Goal: Navigation & Orientation: Find specific page/section

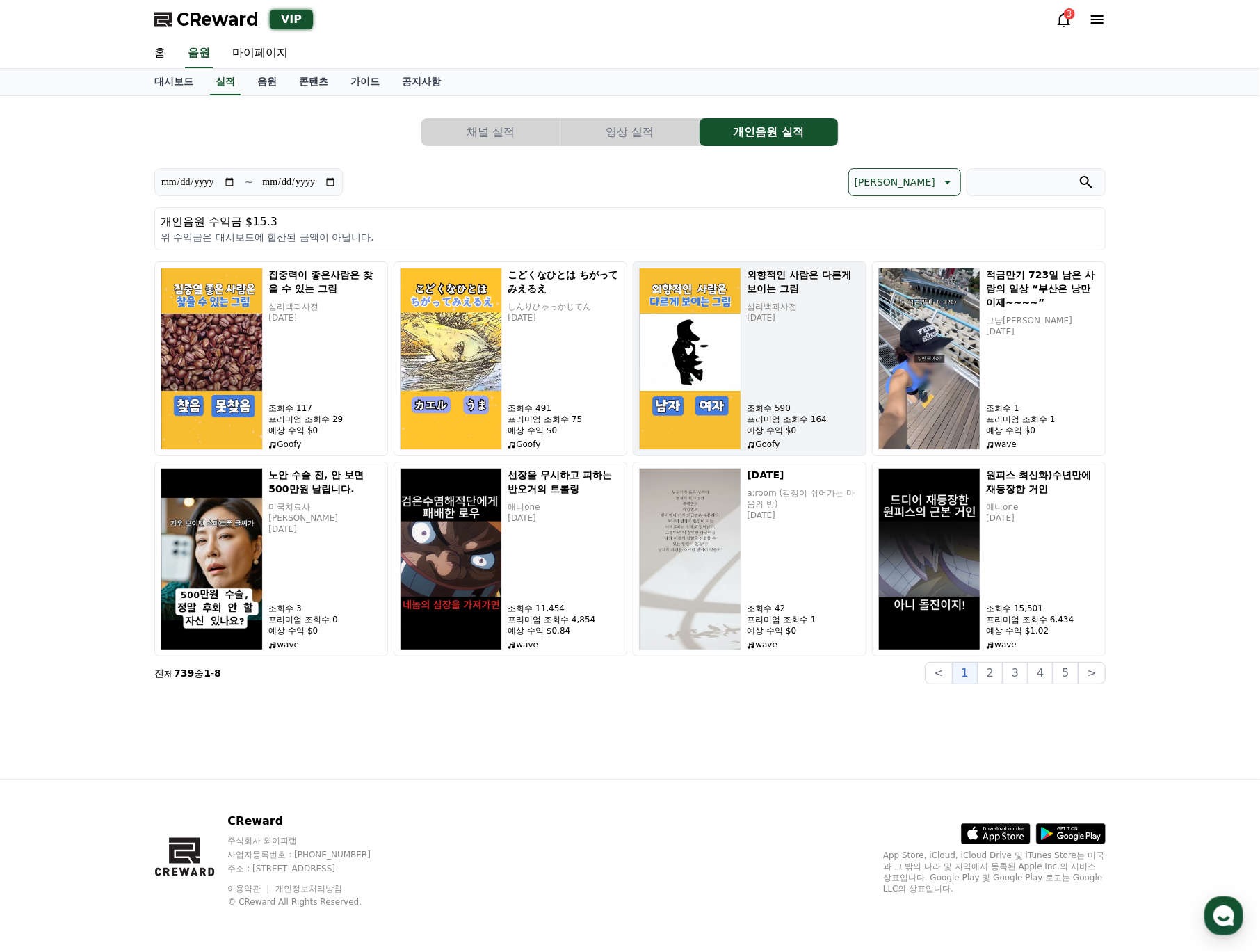
click at [817, 379] on div "외향적인 사람은 다른게 보이는 그림 심리백과사전 [DATE] 조회수 590 프리미엄 조회수 164 예상 수익 $0 Goofy" at bounding box center [803, 359] width 113 height 182
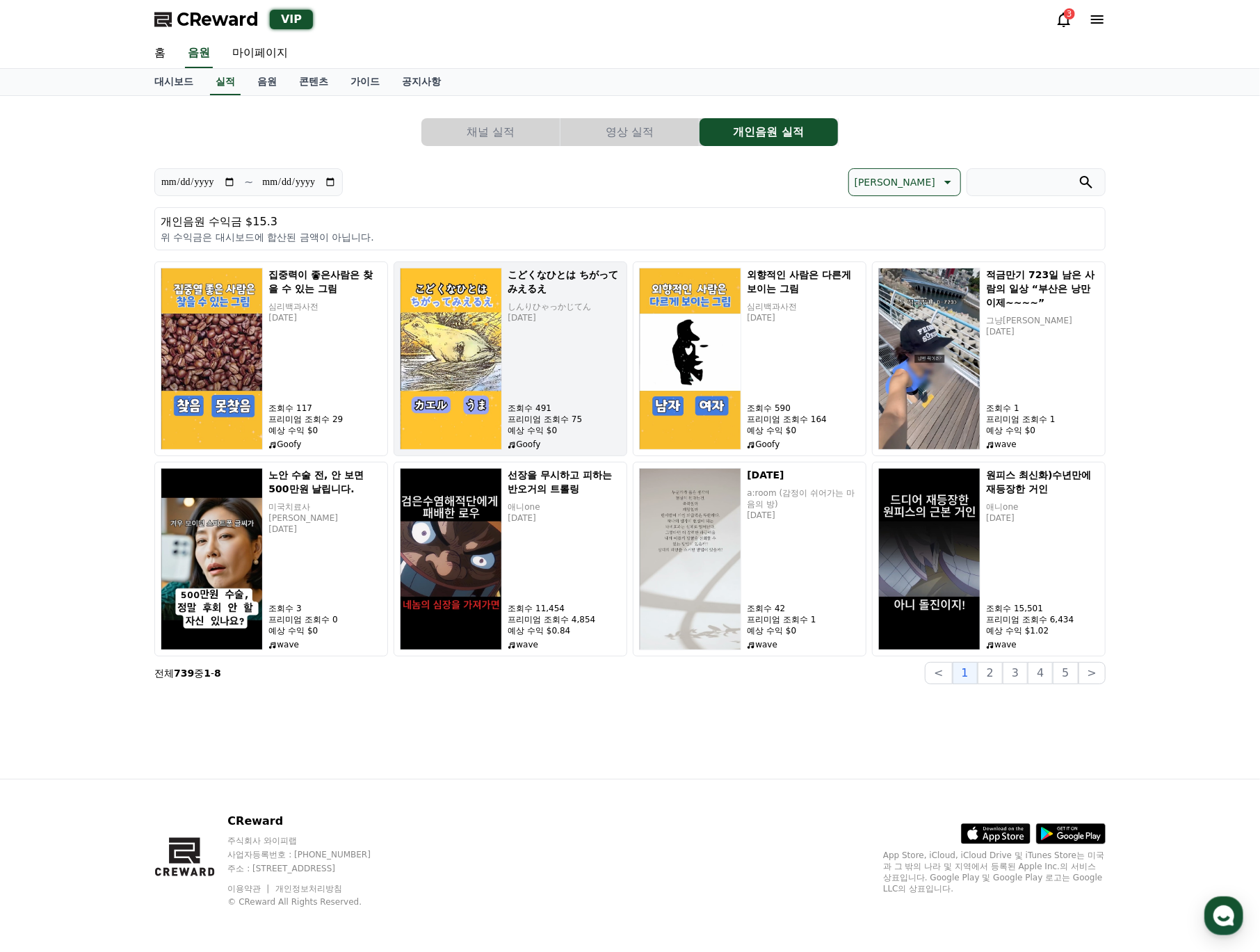
click at [517, 274] on h5 "こどくなひとは ちがってみえるえ" at bounding box center [565, 281] width 113 height 28
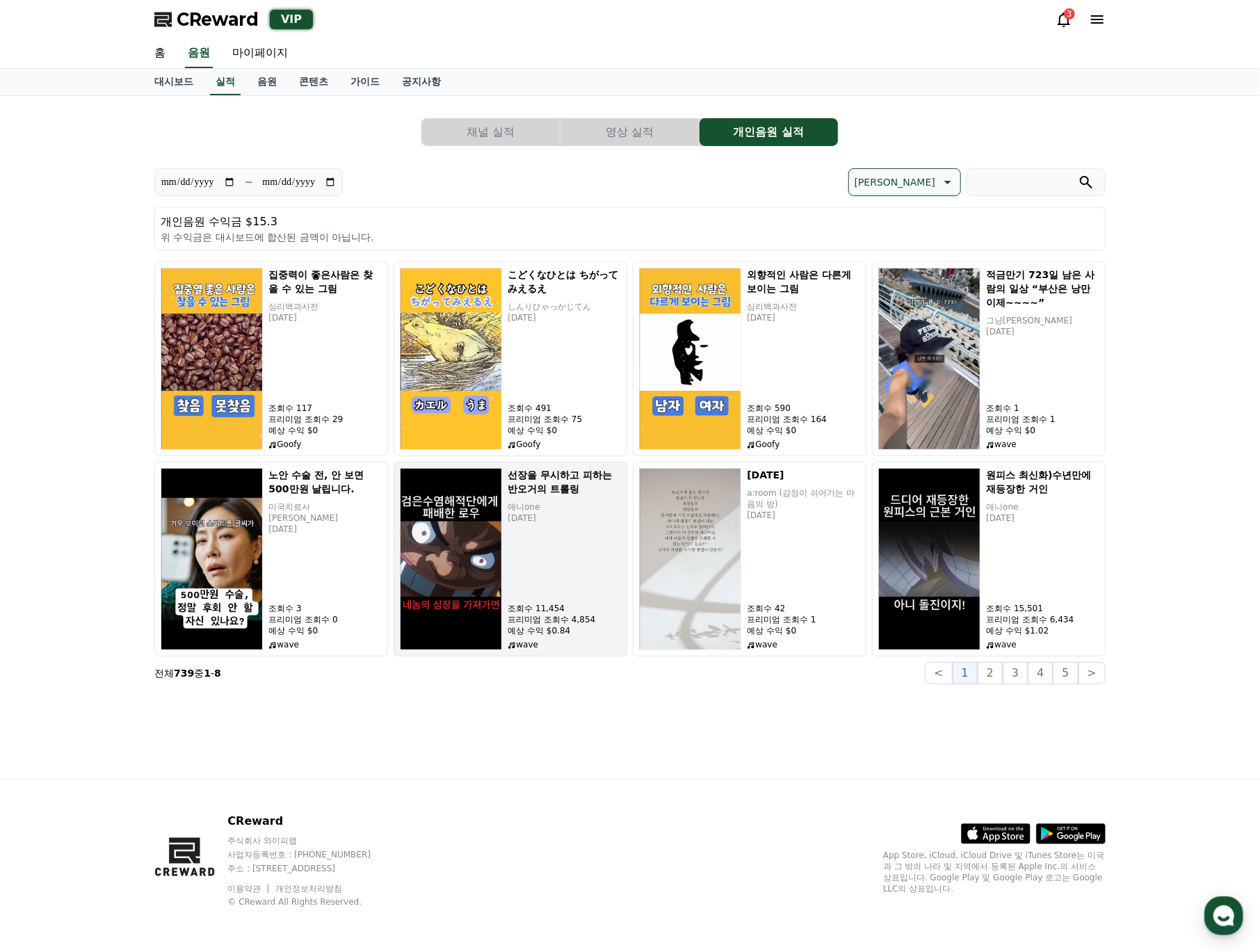
click at [561, 565] on div "선장을 무시하고 피하는 반오거의 트롤링 애니one [DATE] 조회수 11,454 프리미엄 조회수 4,854 예상 수익 $0.84 wave" at bounding box center [565, 559] width 113 height 182
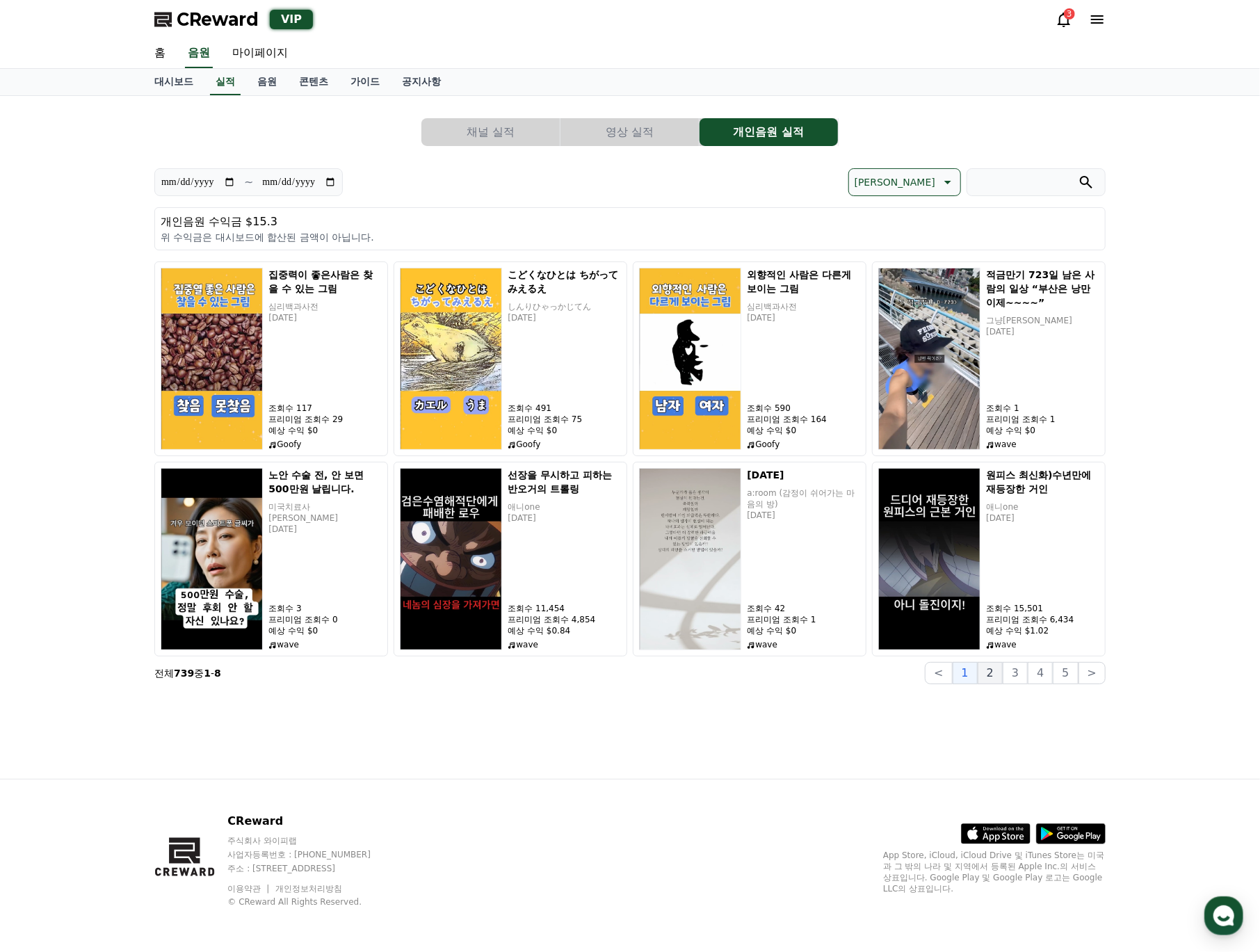
click at [999, 680] on button "2" at bounding box center [989, 673] width 25 height 22
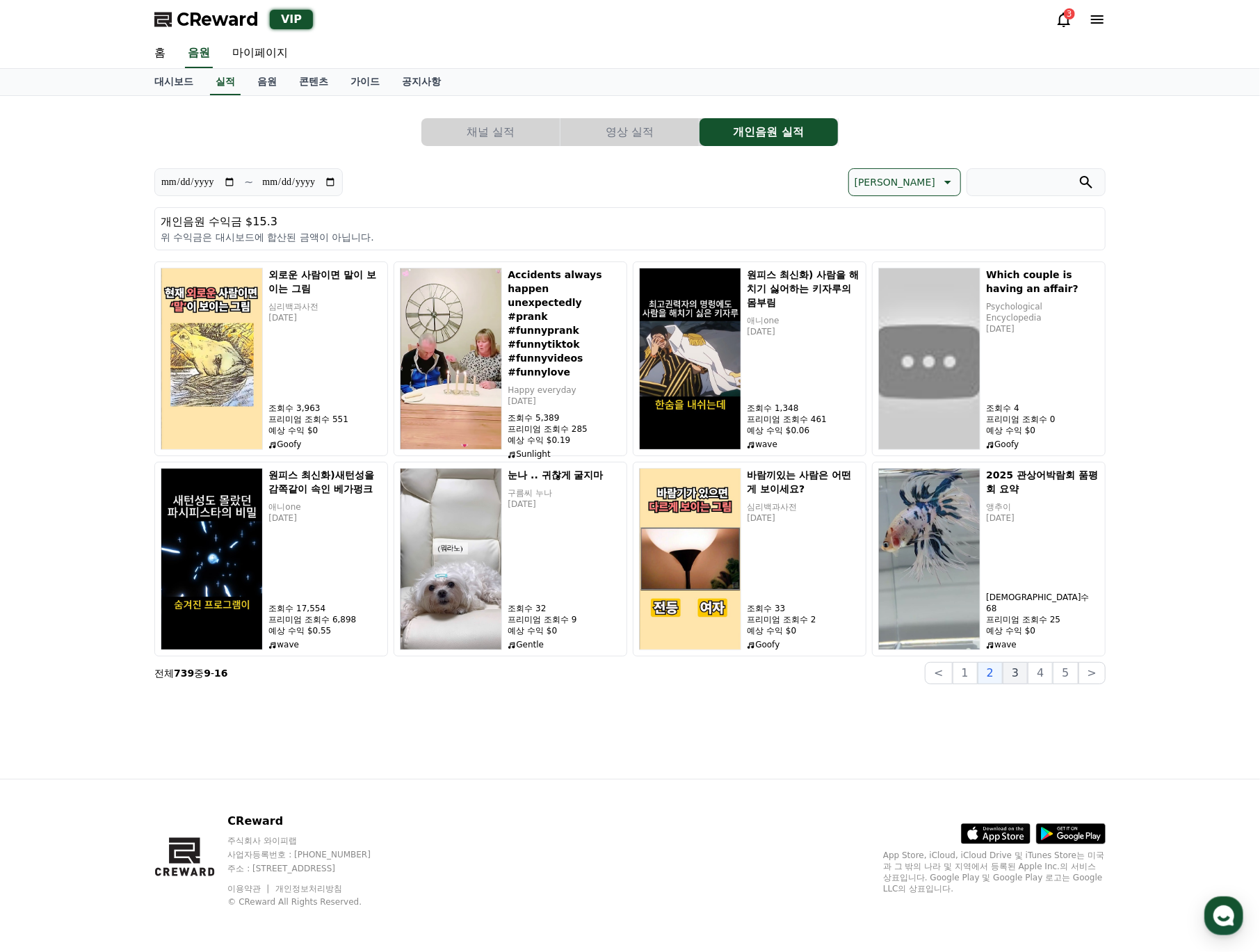
click at [1024, 683] on button "3" at bounding box center [1015, 673] width 25 height 22
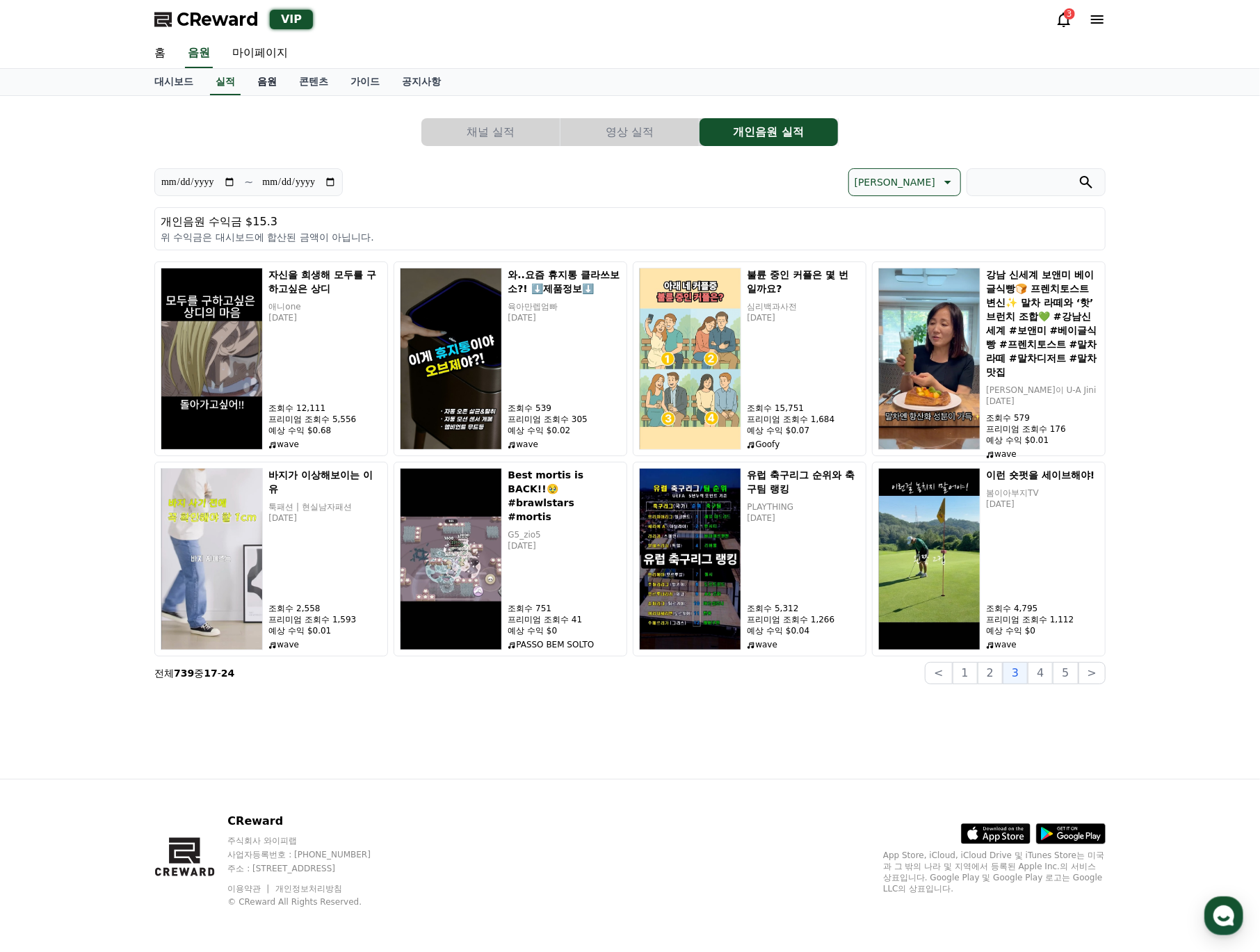
click at [260, 82] on link "음원" at bounding box center [267, 81] width 42 height 26
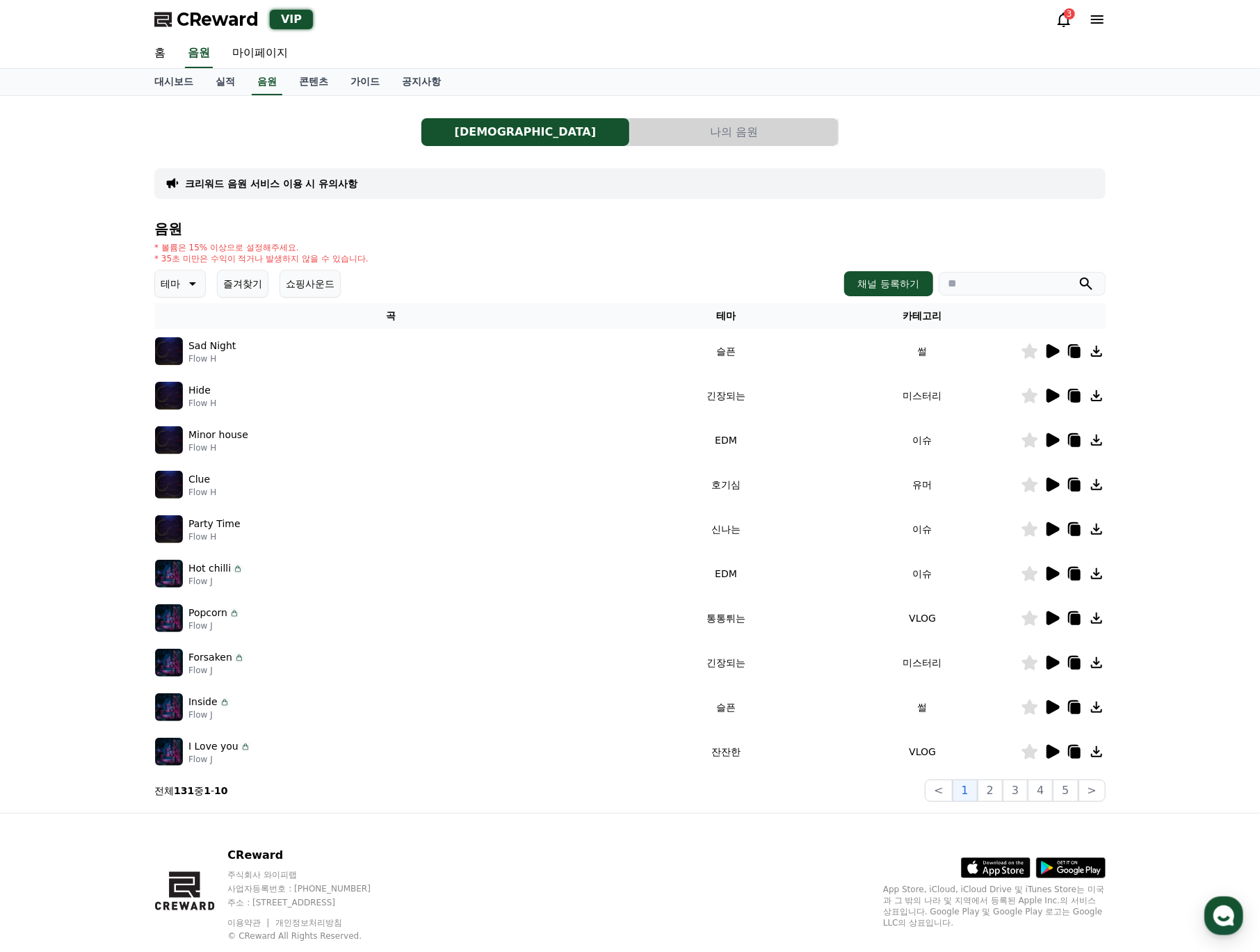
click at [695, 139] on button "나의 음원" at bounding box center [734, 132] width 208 height 28
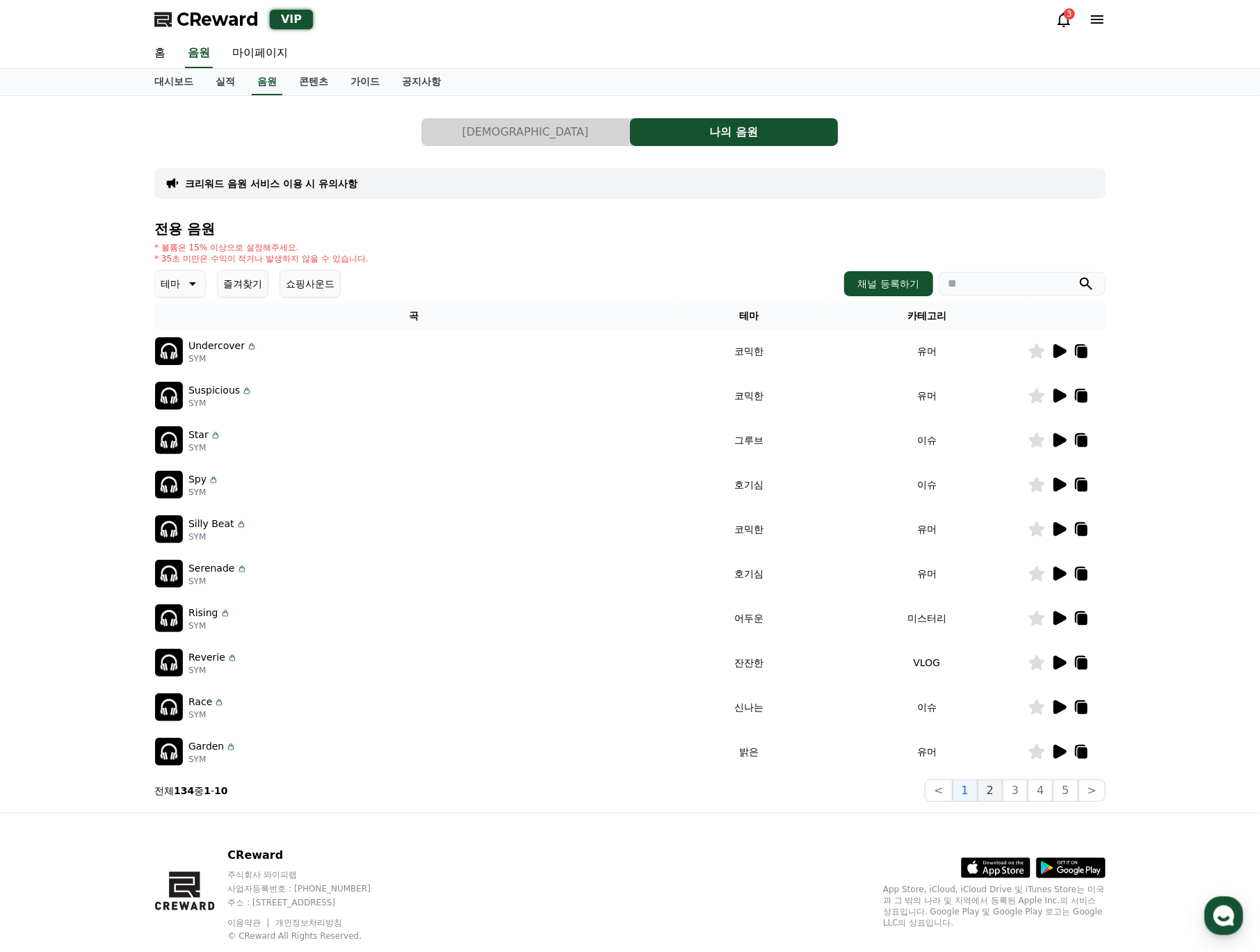
click at [989, 788] on button "2" at bounding box center [989, 791] width 25 height 22
click at [973, 791] on button "1" at bounding box center [965, 791] width 25 height 22
click at [1024, 799] on button "3" at bounding box center [1015, 791] width 25 height 22
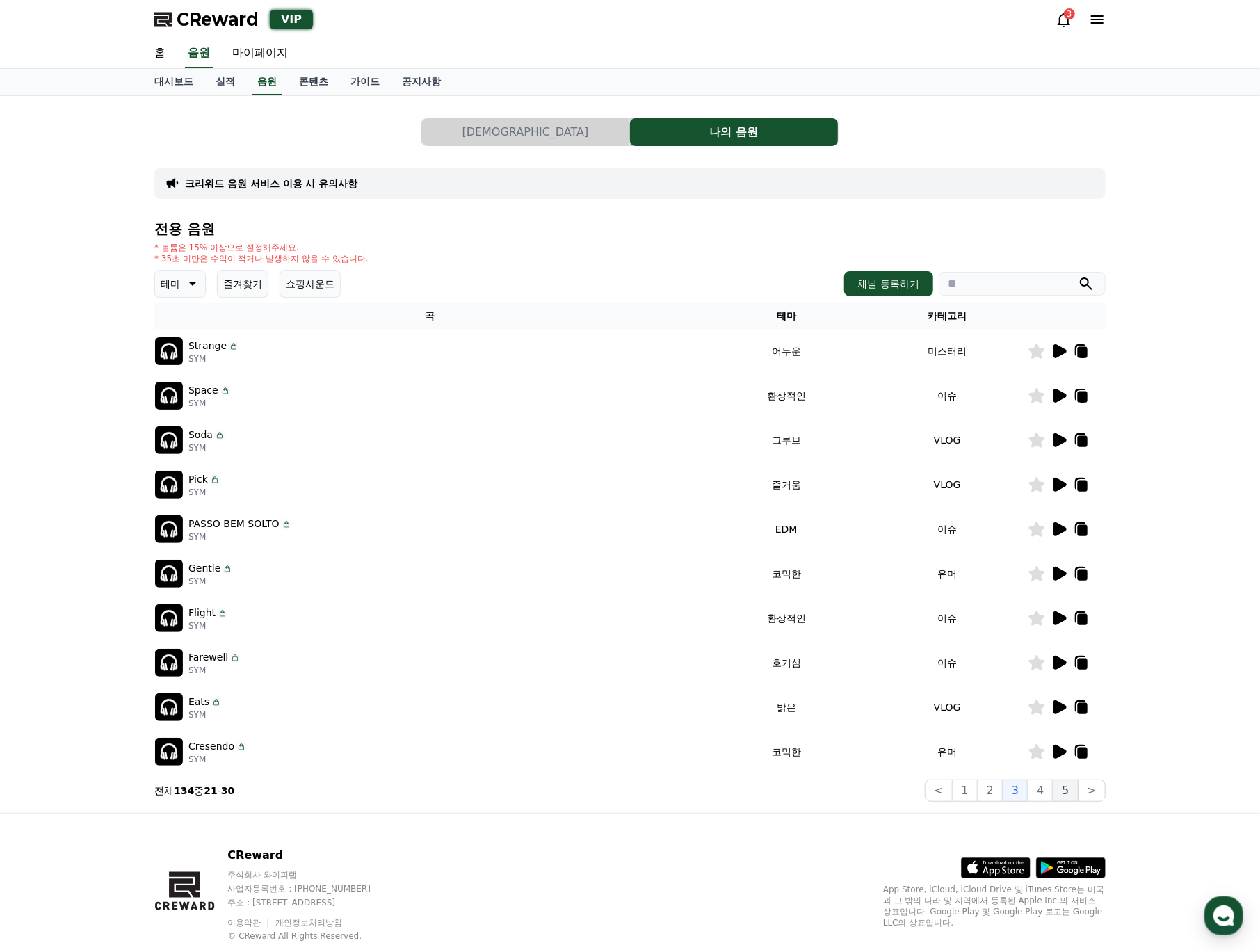
click at [1061, 796] on button "5" at bounding box center [1064, 791] width 25 height 22
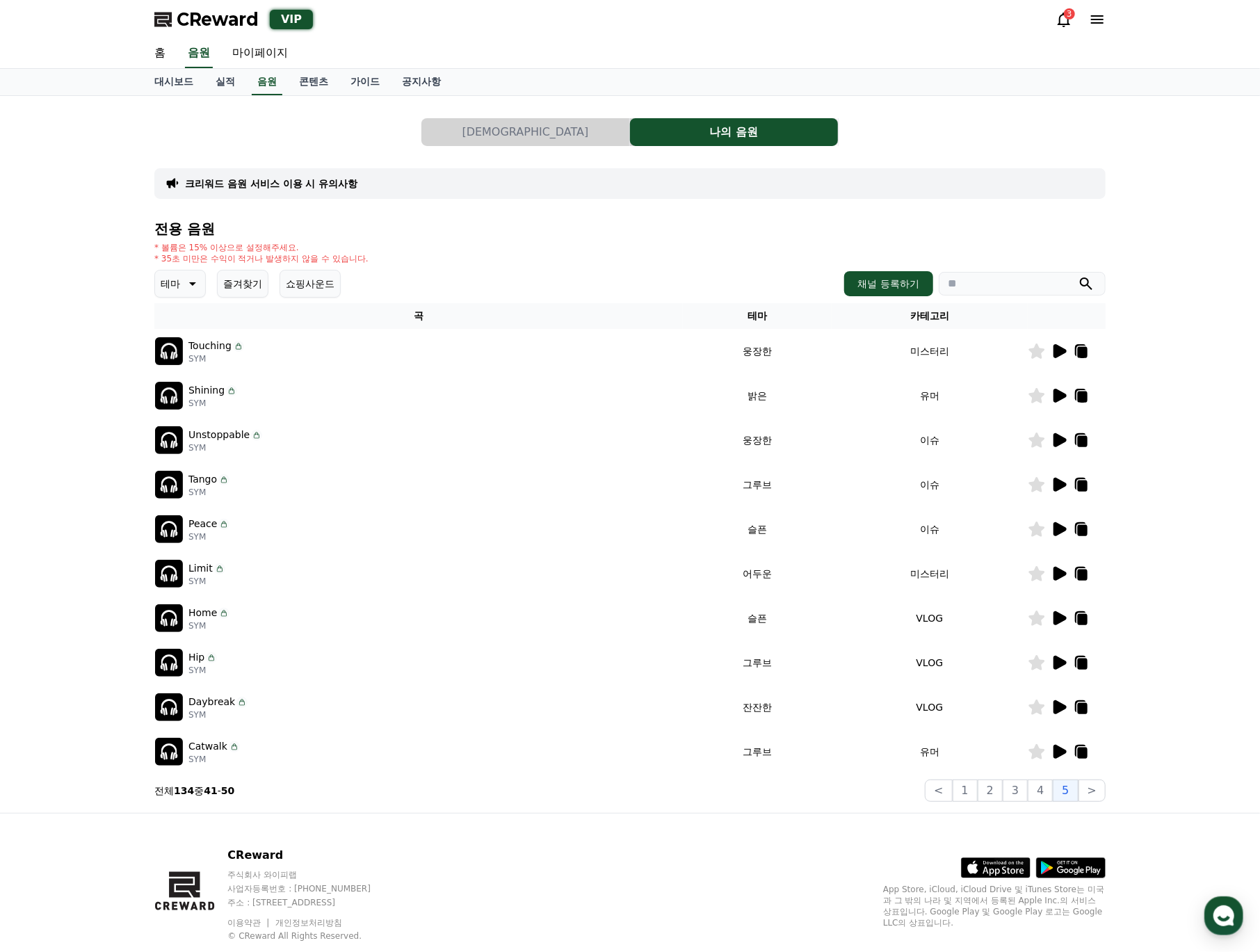
drag, startPoint x: 970, startPoint y: 791, endPoint x: 1014, endPoint y: 802, distance: 45.4
click at [1014, 802] on div "[DEMOGRAPHIC_DATA]의 음원 크리워드 음원 서비스 이용 시 유의사항 전용 음원 * 볼륨은 15% 이상으로 설정해주세요. * 35초…" at bounding box center [629, 454] width 962 height 706
click at [1056, 667] on icon at bounding box center [1060, 662] width 14 height 14
